Goal: Check status: Check status

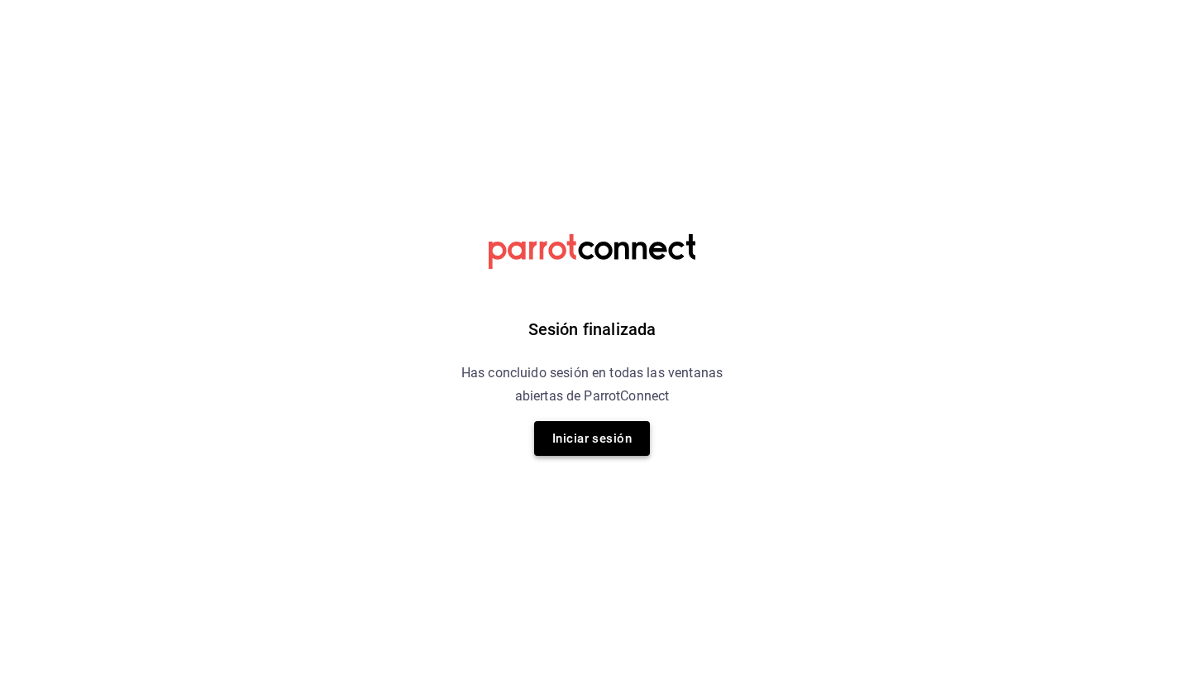
click at [621, 443] on button "Iniciar sesión" at bounding box center [592, 438] width 116 height 35
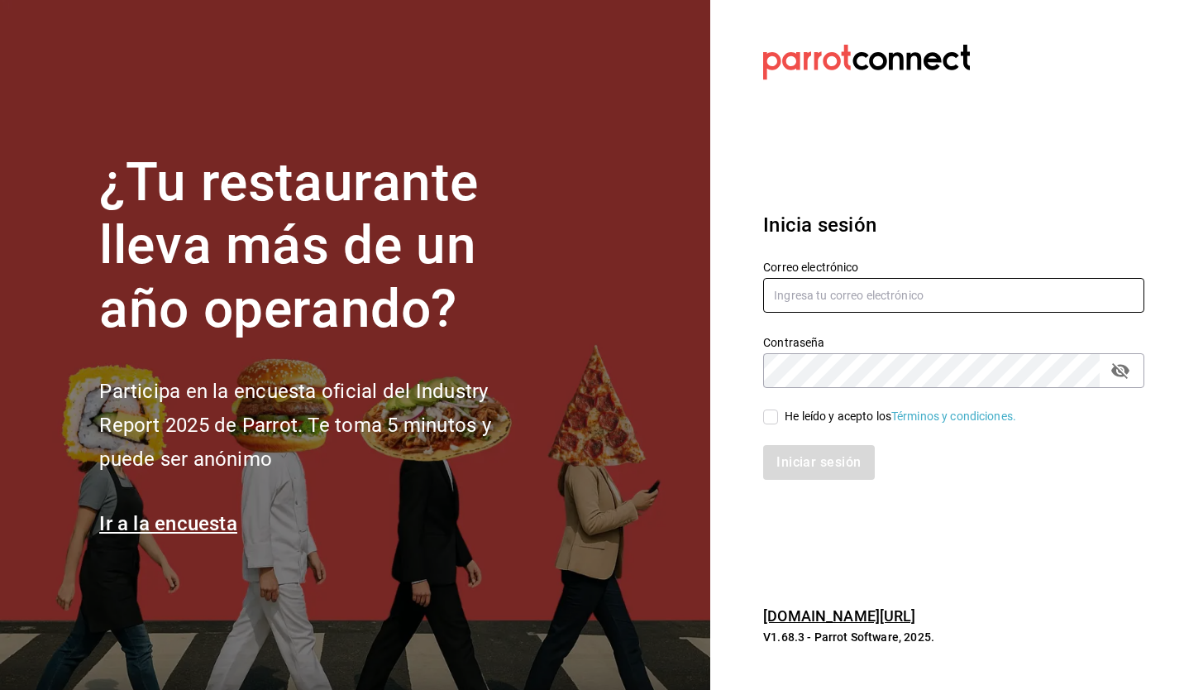
type input "gadameestrada@outlook.com"
click at [772, 418] on input "He leído y acepto los Términos y condiciones." at bounding box center [770, 416] width 15 height 15
checkbox input "true"
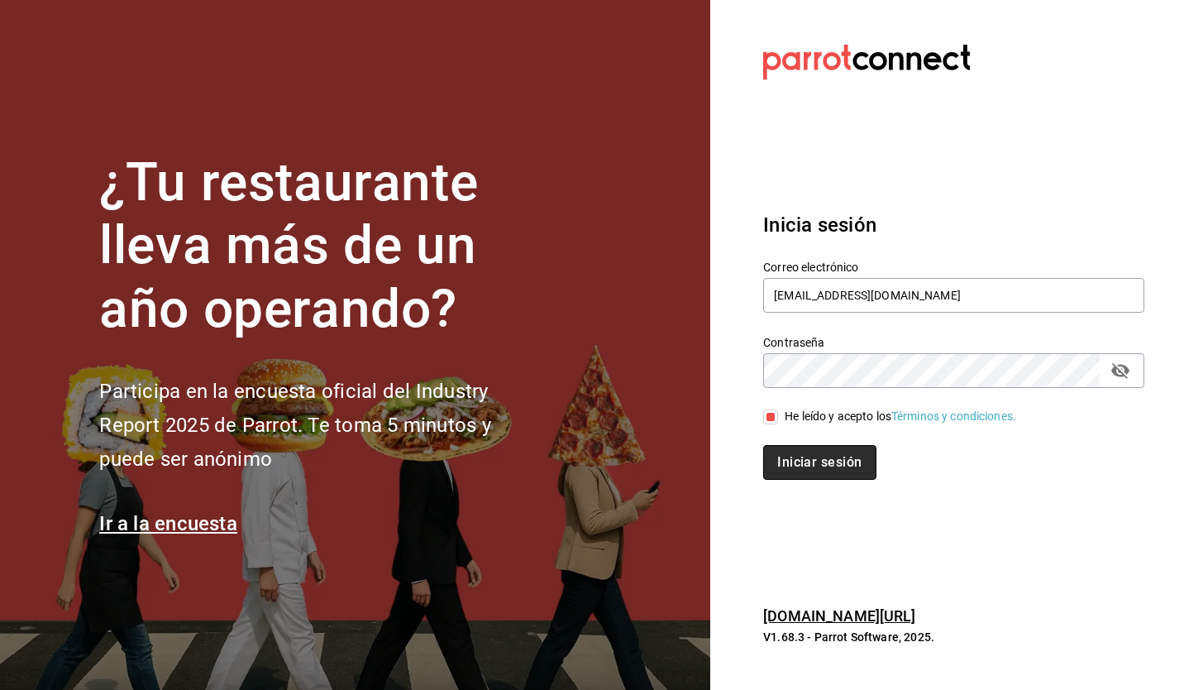
click at [804, 453] on button "Iniciar sesión" at bounding box center [819, 462] width 112 height 35
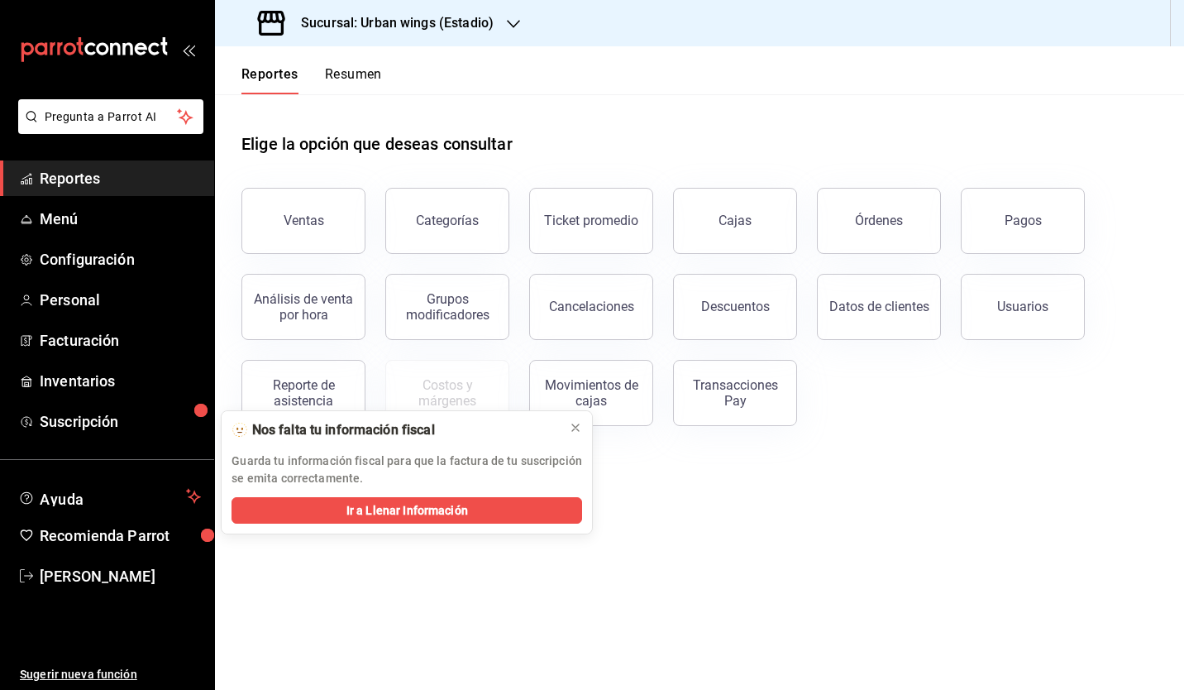
click at [428, 23] on h3 "Sucursal: Urban wings (Estadio)" at bounding box center [391, 23] width 206 height 20
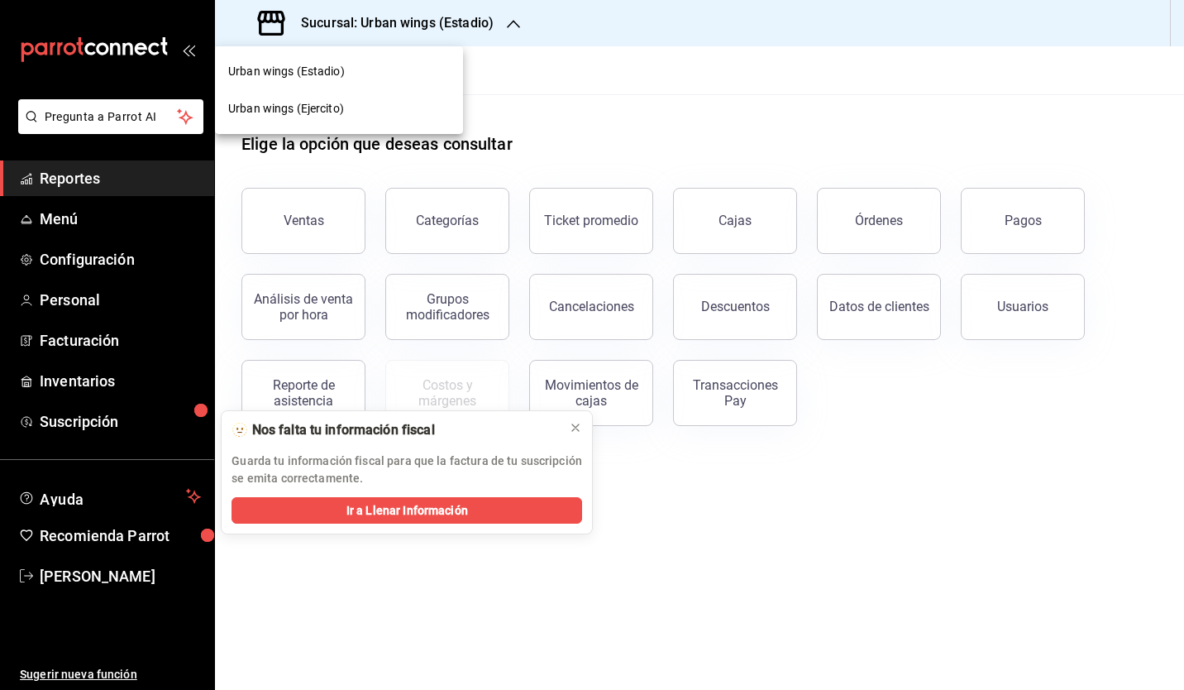
click at [347, 104] on div "Urban wings (Ejercito)" at bounding box center [339, 108] width 222 height 17
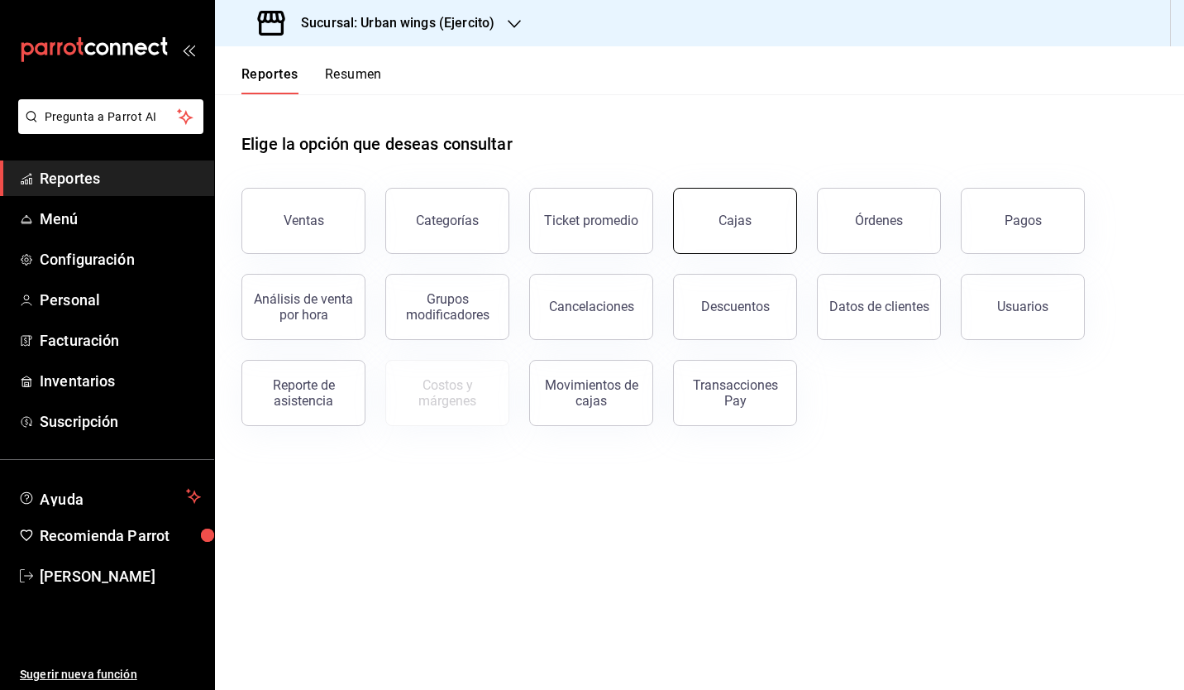
click at [754, 222] on button "Cajas" at bounding box center [735, 221] width 124 height 66
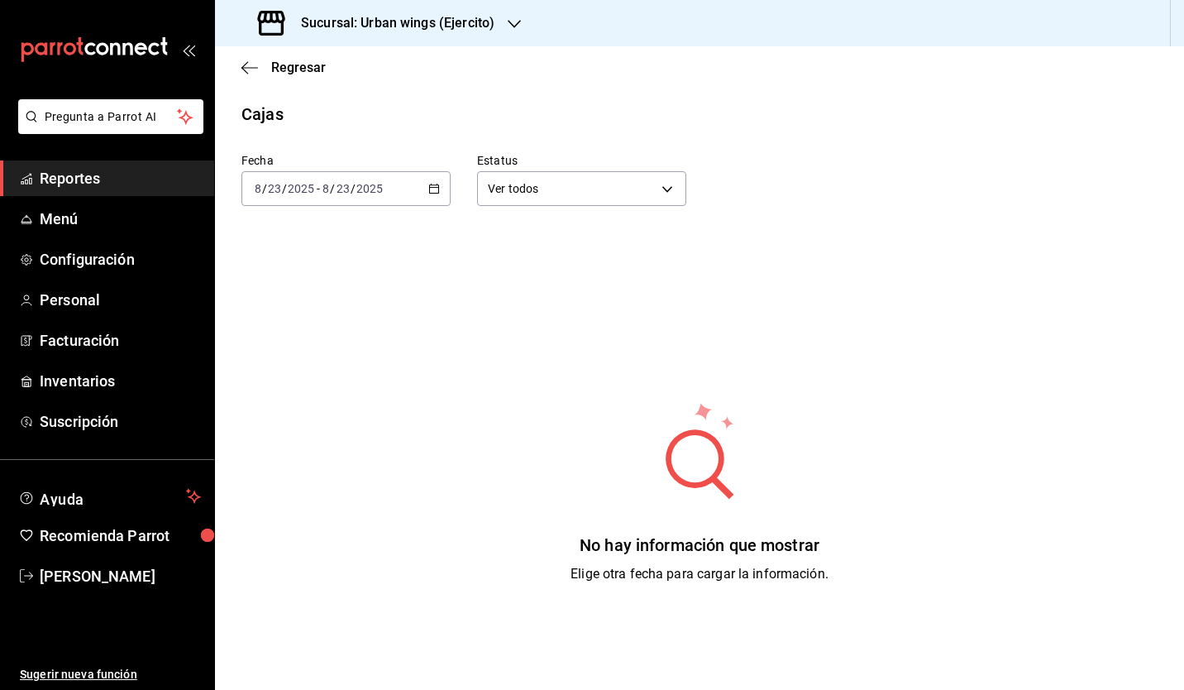
click at [411, 196] on div "2025-08-23 8 / 23 / 2025 - 2025-08-23 8 / 23 / 2025" at bounding box center [345, 188] width 209 height 35
click at [349, 430] on span "Rango de fechas" at bounding box center [320, 424] width 128 height 17
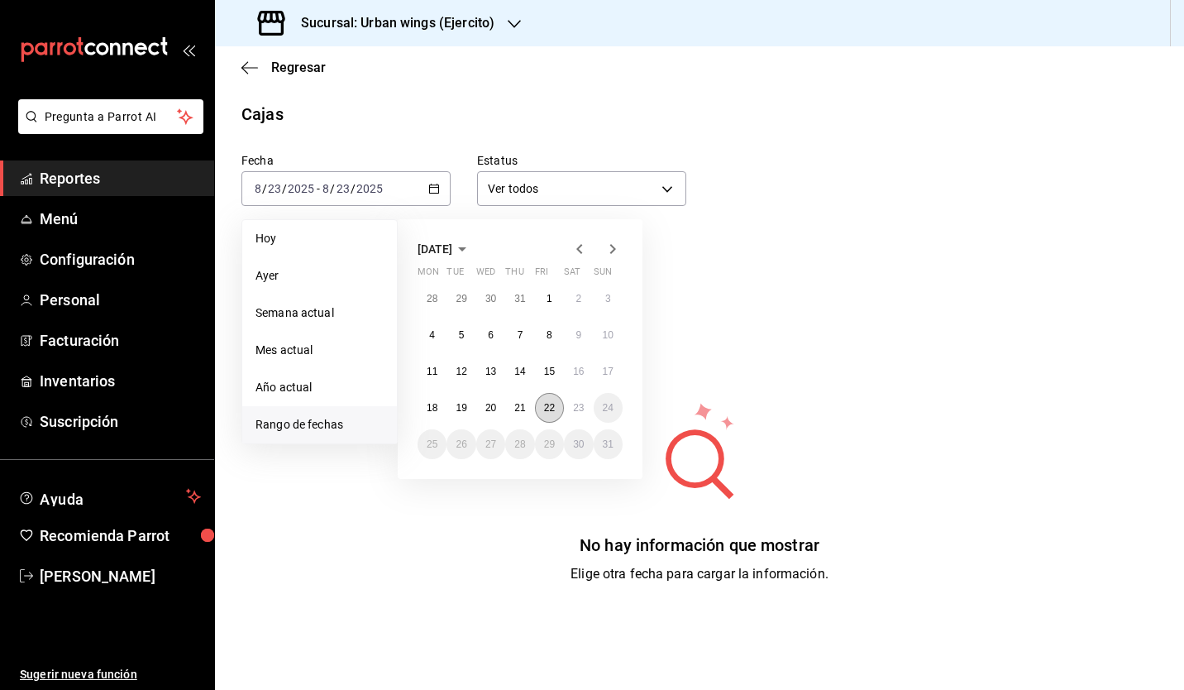
click at [550, 418] on button "22" at bounding box center [549, 408] width 29 height 30
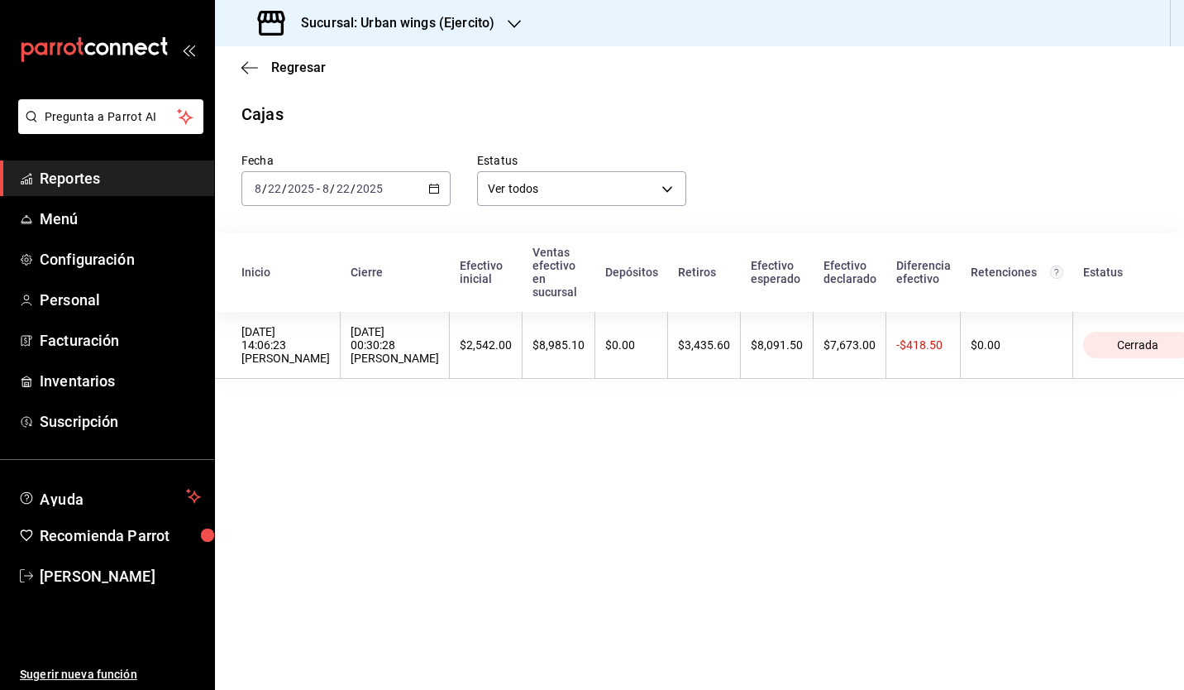
click at [400, 30] on h3 "Sucursal: Urban wings (Ejercito)" at bounding box center [391, 23] width 207 height 20
click at [588, 81] on div at bounding box center [592, 345] width 1184 height 690
click at [252, 66] on icon "button" at bounding box center [249, 67] width 17 height 15
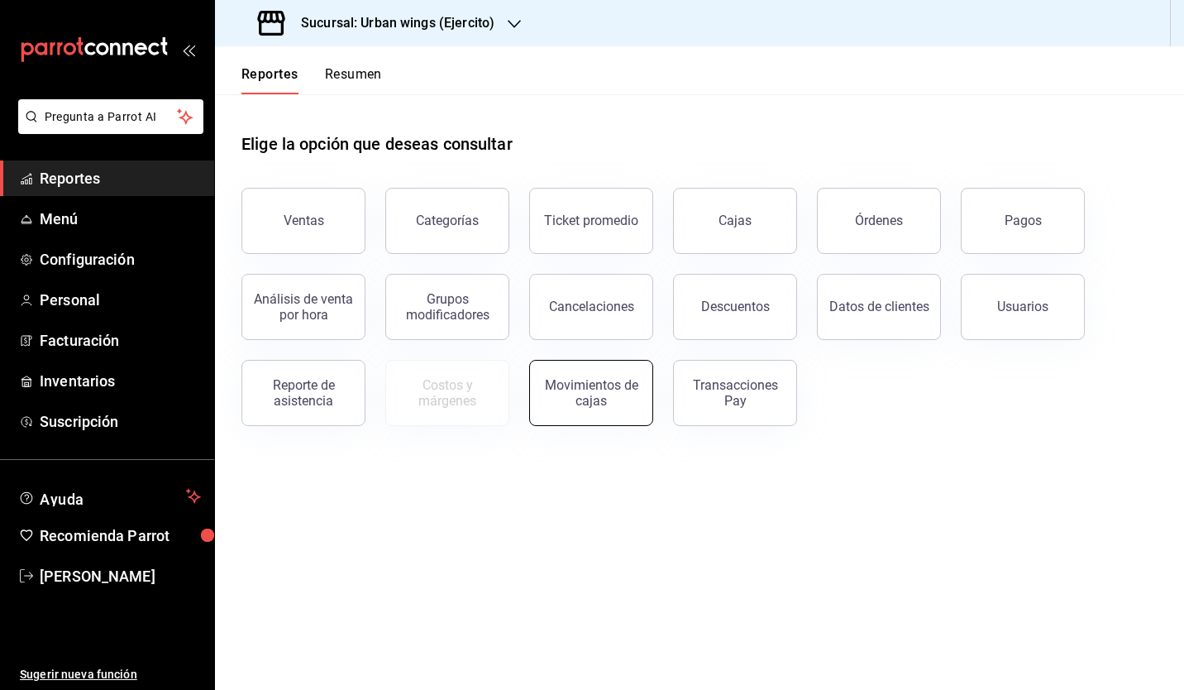
click at [584, 375] on button "Movimientos de cajas" at bounding box center [591, 393] width 124 height 66
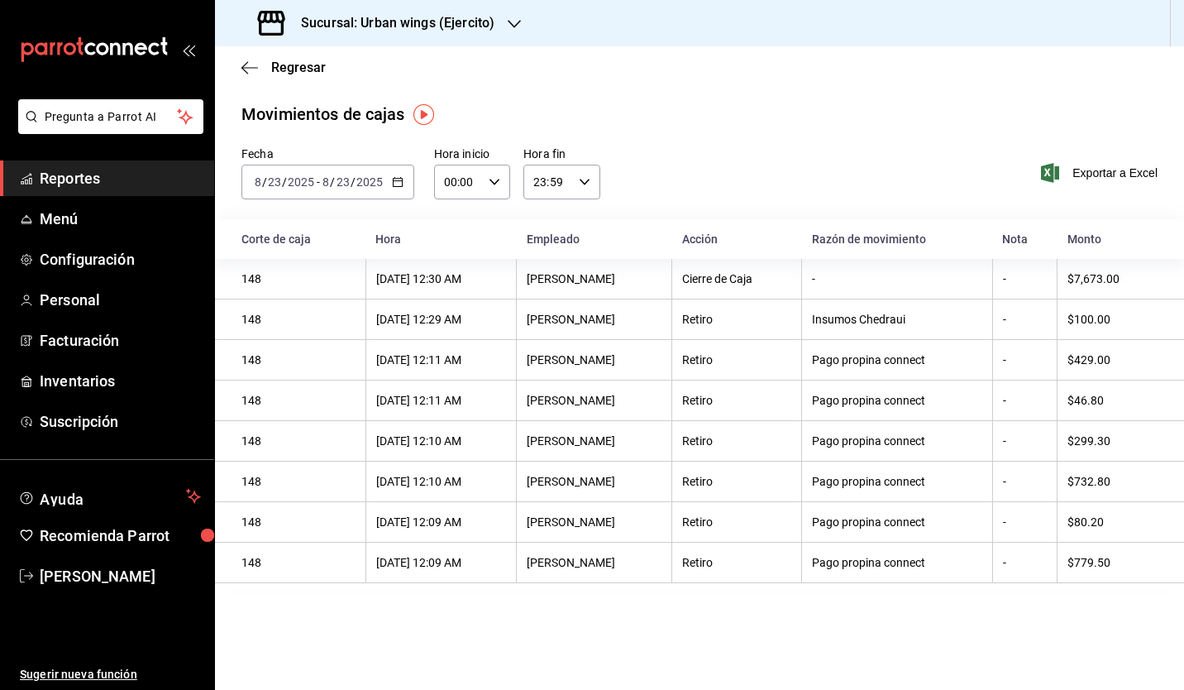
click at [393, 179] on \(Stroke\) "button" at bounding box center [398, 182] width 10 height 9
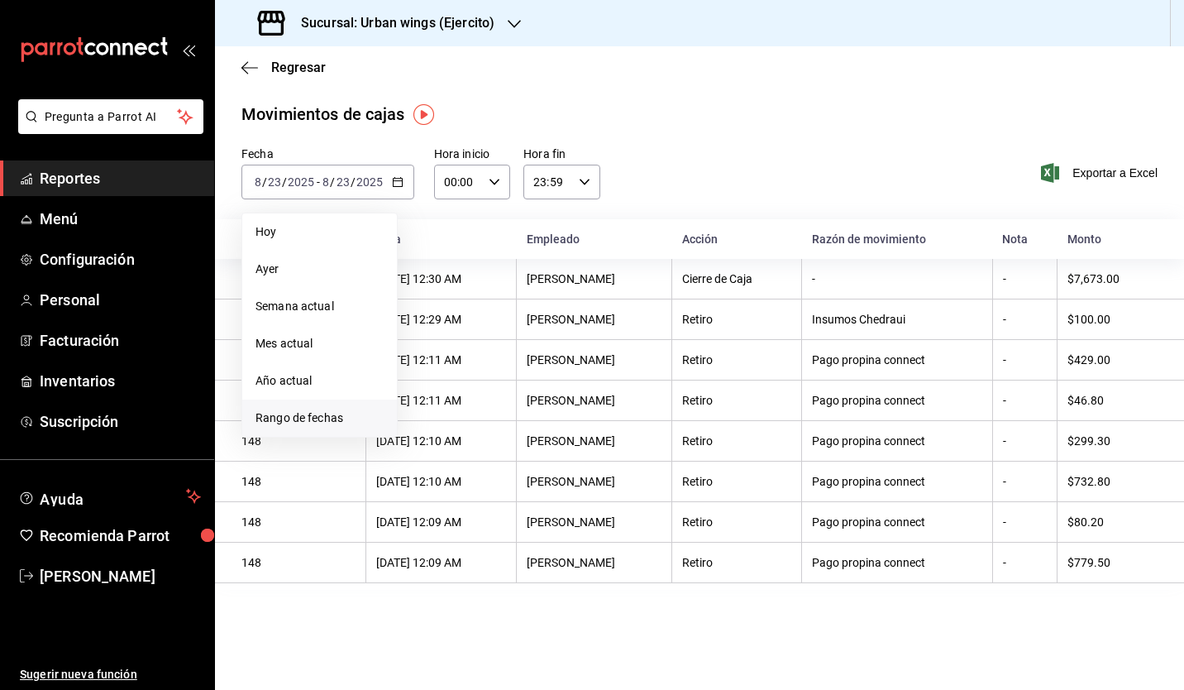
click at [309, 414] on span "Rango de fechas" at bounding box center [320, 417] width 128 height 17
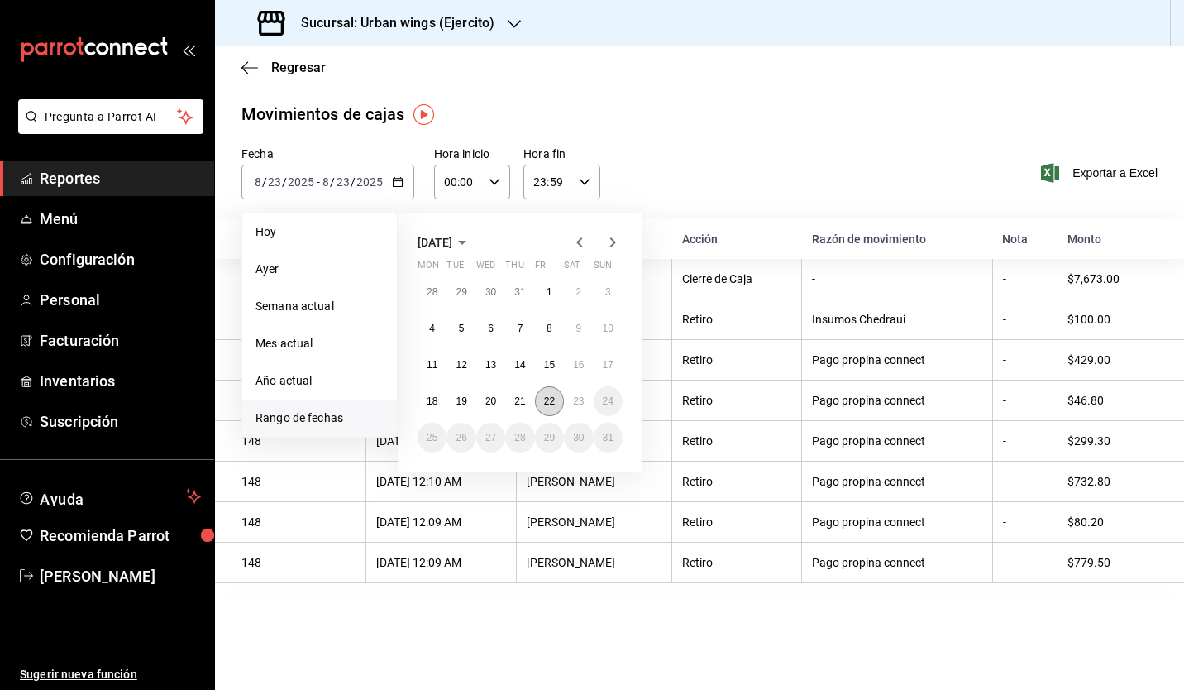
click at [542, 410] on button "22" at bounding box center [549, 401] width 29 height 30
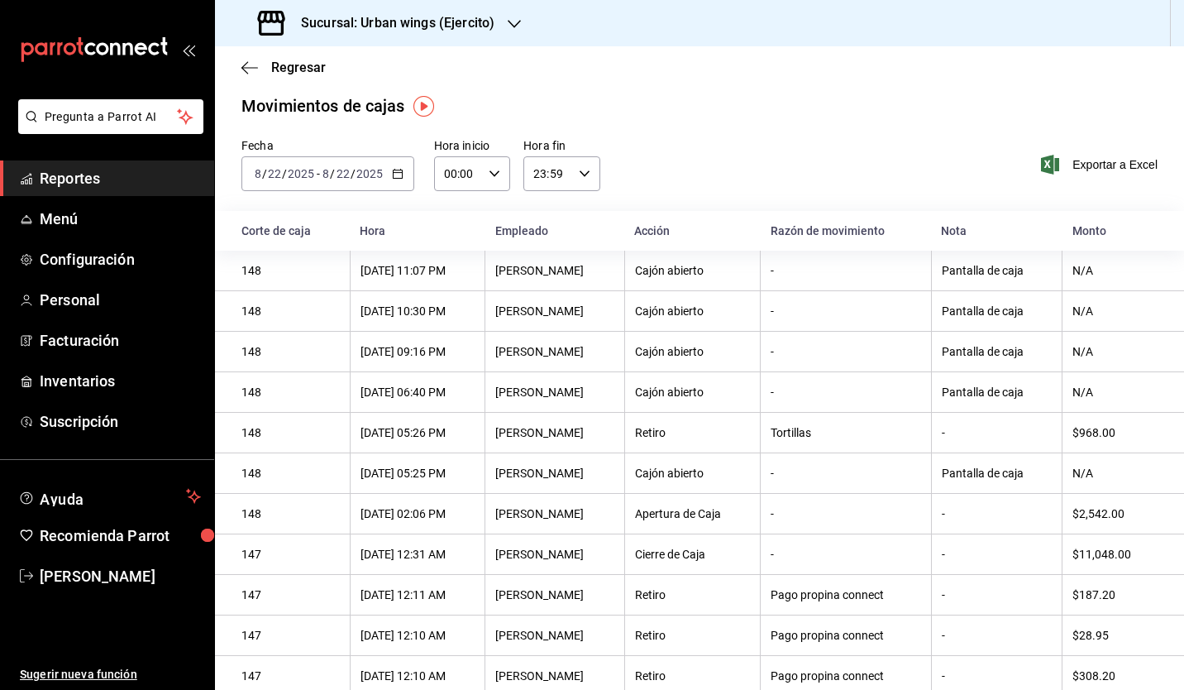
scroll to position [8, 0]
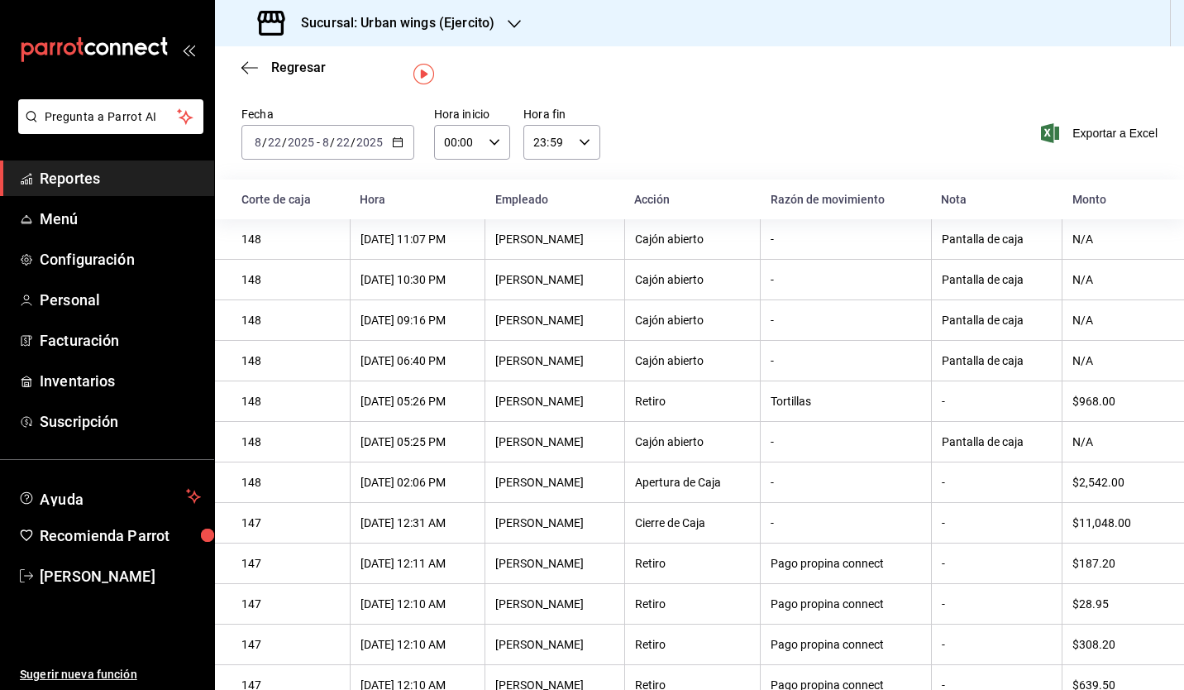
scroll to position [30, 0]
